Goal: Navigation & Orientation: Find specific page/section

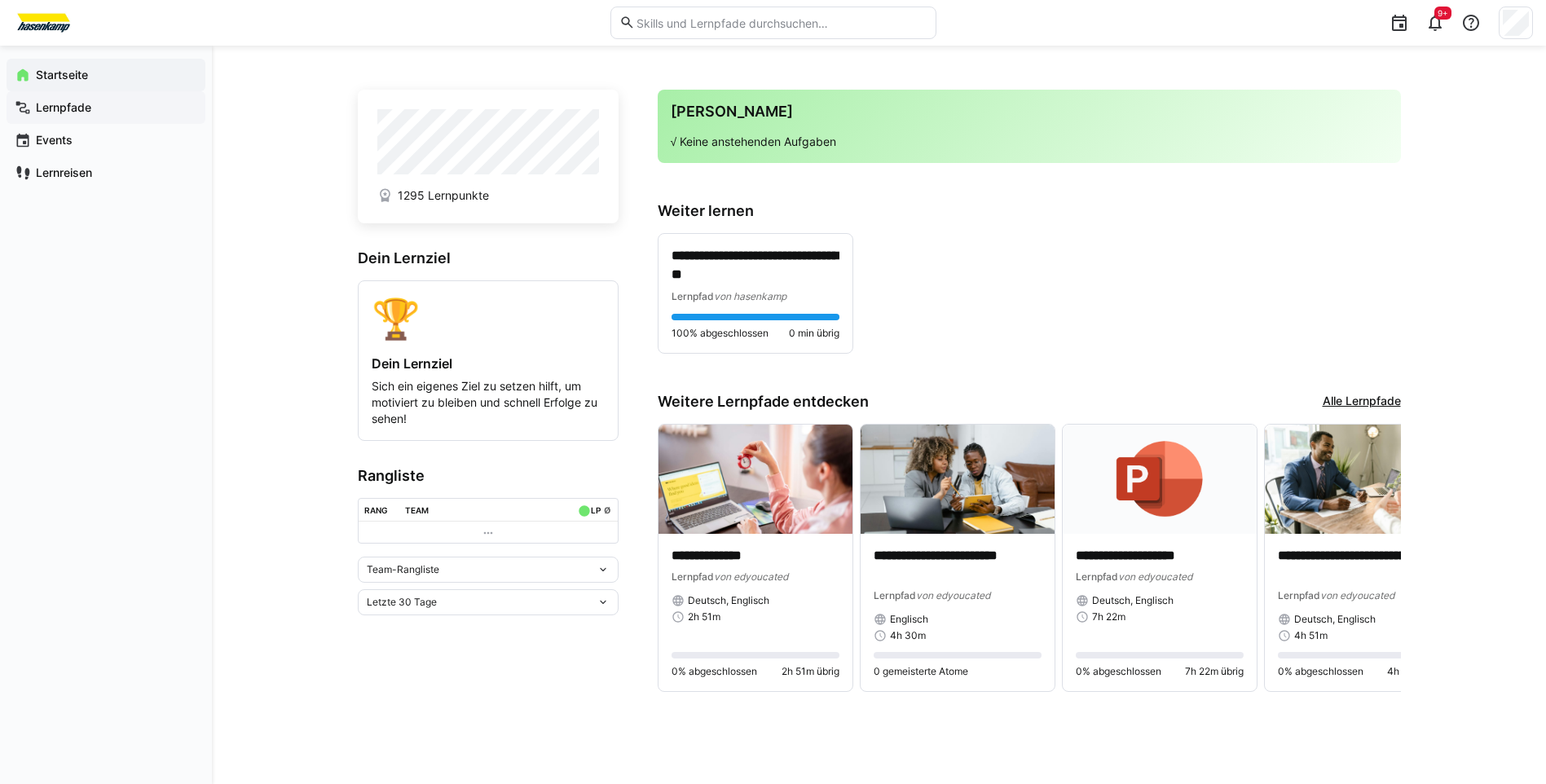
click at [0, 0] on app-navigation-label "Lernpfade" at bounding box center [0, 0] width 0 height 0
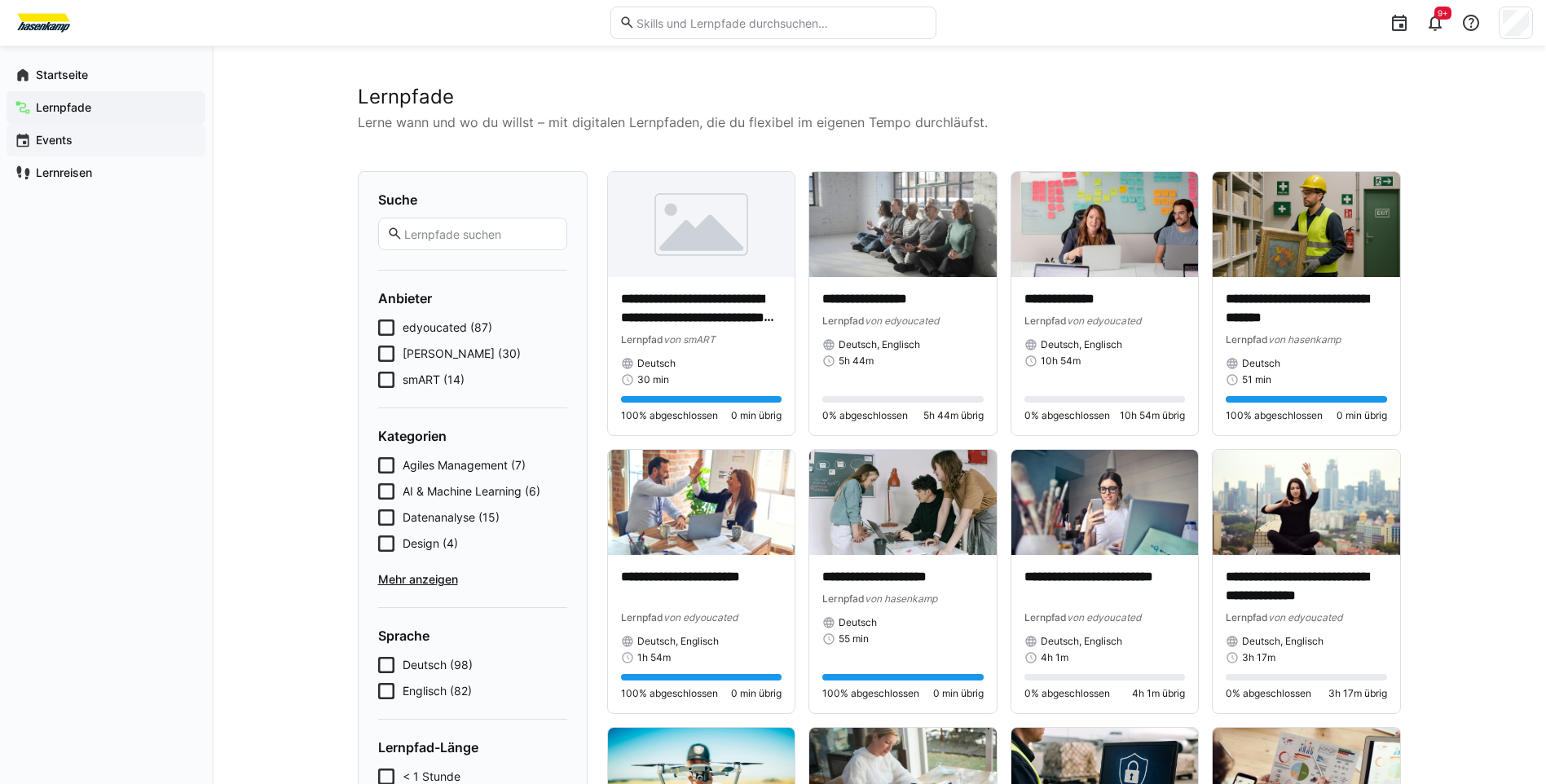
click at [0, 0] on app-navigation-label "Events" at bounding box center [0, 0] width 0 height 0
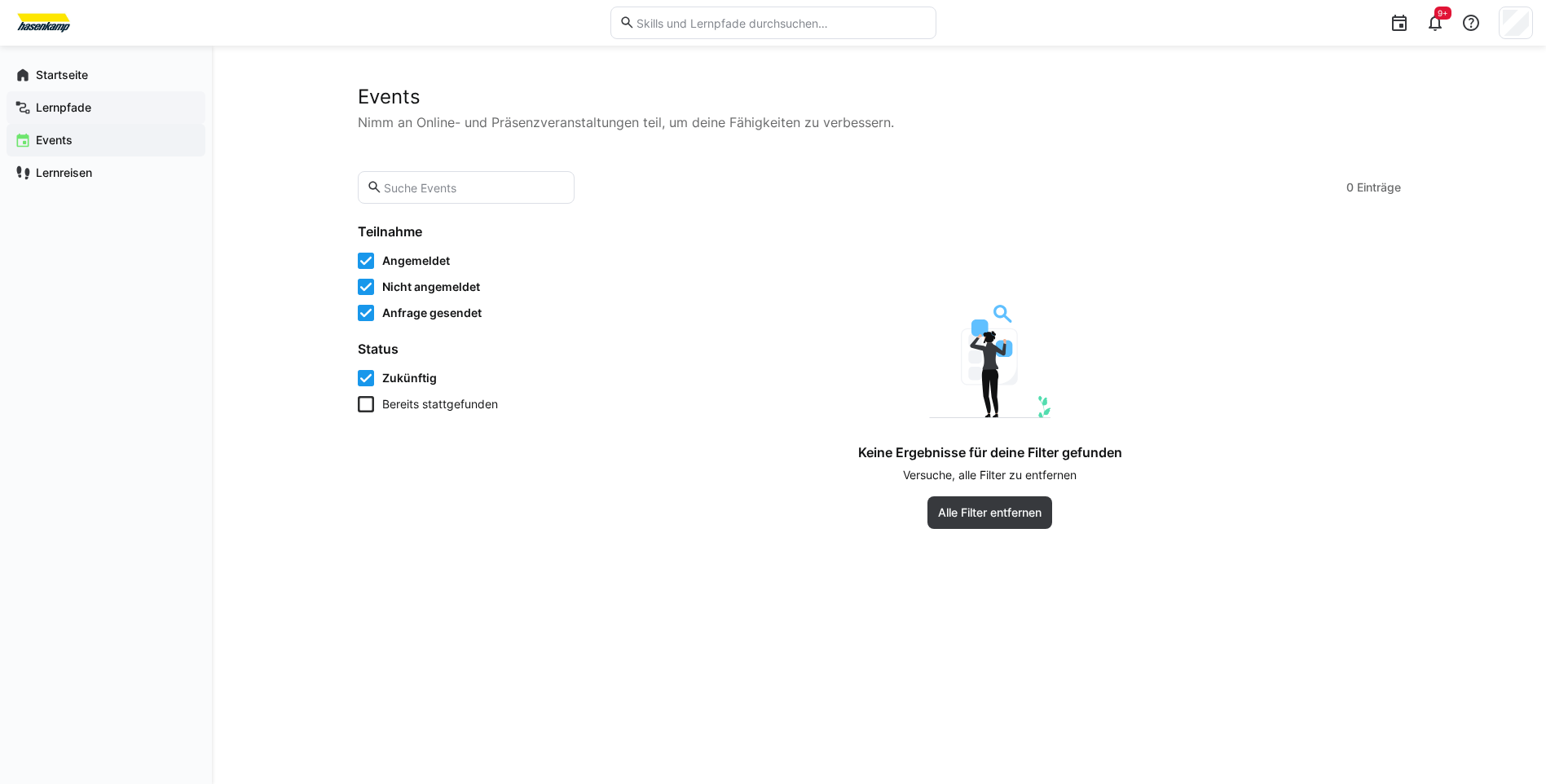
click at [0, 0] on app-navigation-label "Lernpfade" at bounding box center [0, 0] width 0 height 0
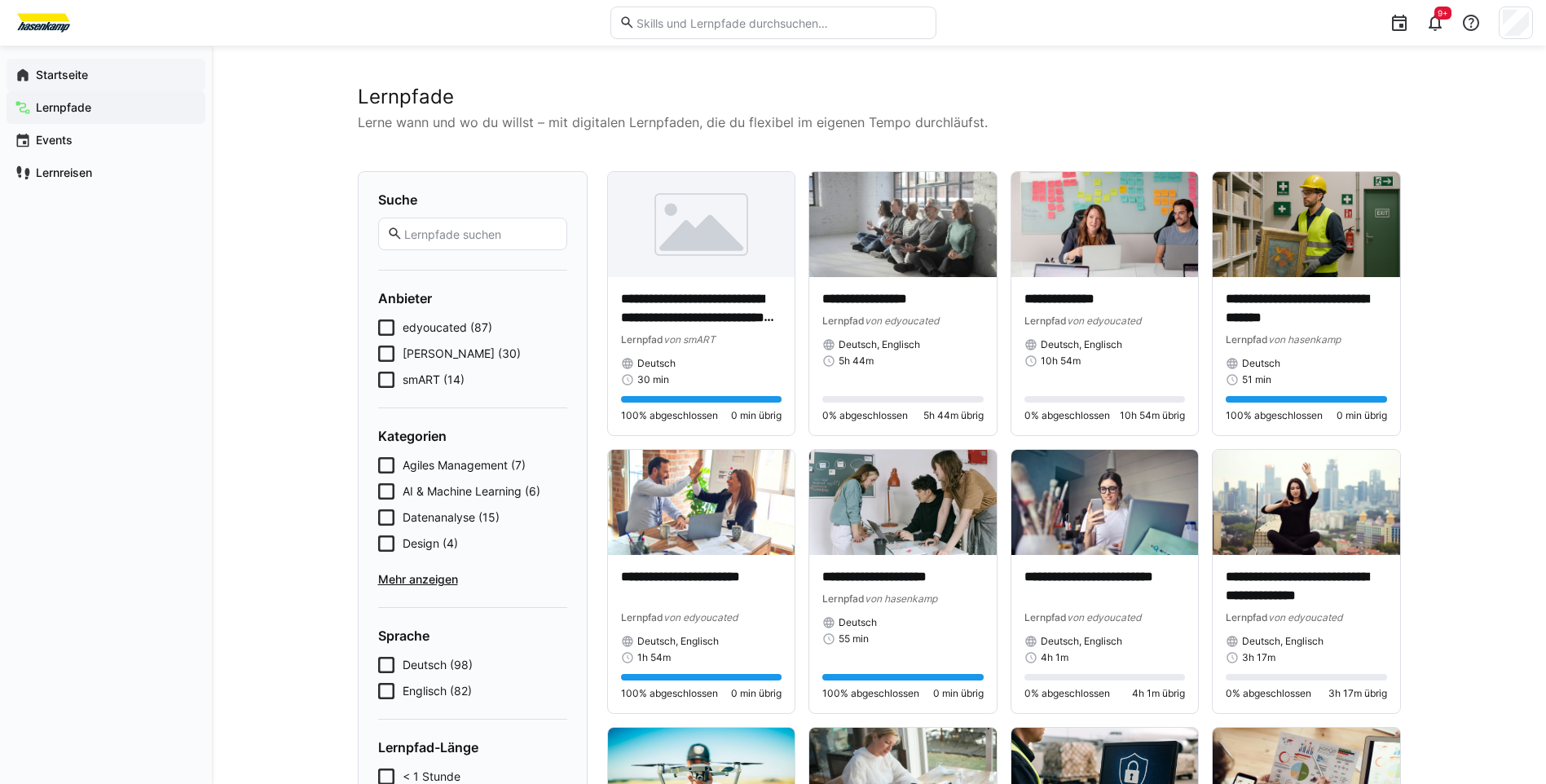
click at [0, 0] on app-navigation-label "Startseite" at bounding box center [0, 0] width 0 height 0
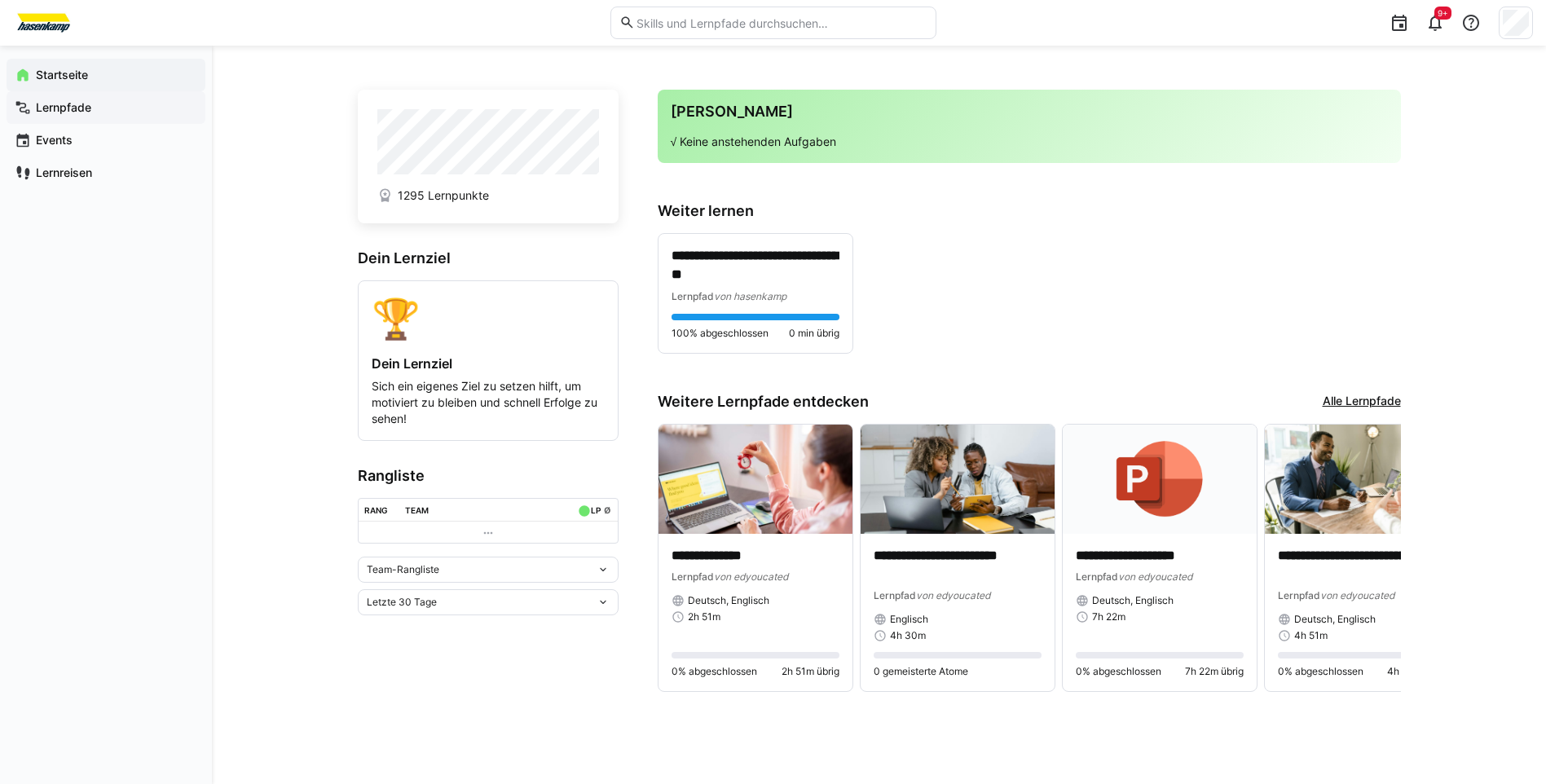
click at [0, 0] on app-navigation-label "Lernpfade" at bounding box center [0, 0] width 0 height 0
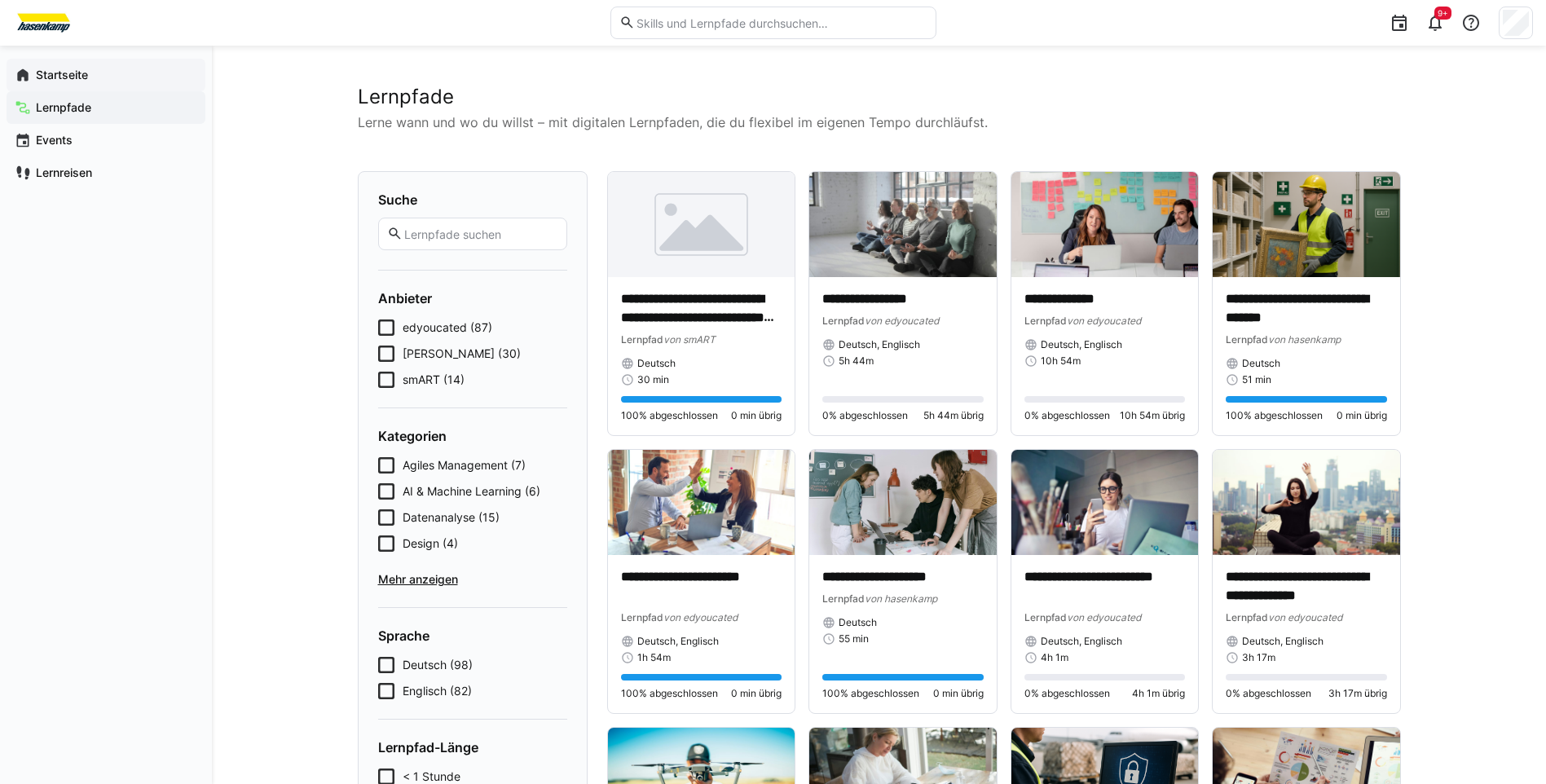
click at [0, 0] on app-navigation-label "Startseite" at bounding box center [0, 0] width 0 height 0
